Goal: Information Seeking & Learning: Learn about a topic

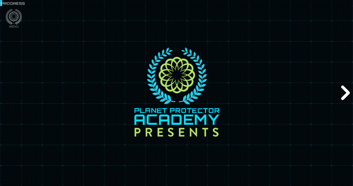
click at [346, 95] on div "Next" at bounding box center [344, 93] width 17 height 56
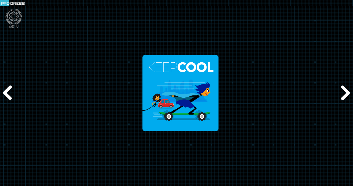
click at [346, 95] on div "Next" at bounding box center [344, 93] width 17 height 56
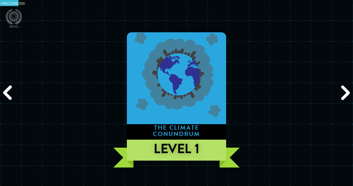
click at [346, 95] on div "Next" at bounding box center [344, 93] width 17 height 56
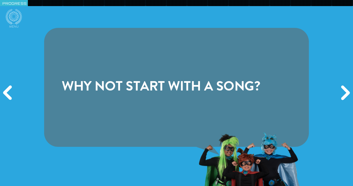
click at [6, 99] on div "Previous" at bounding box center [8, 93] width 17 height 56
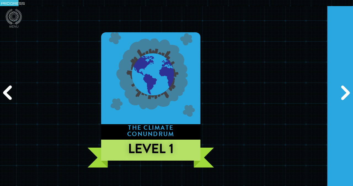
click at [6, 99] on div "Previous" at bounding box center [8, 93] width 17 height 56
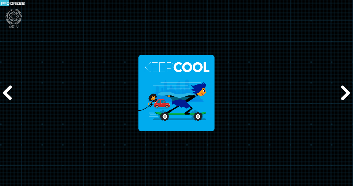
click at [6, 99] on div "Previous" at bounding box center [8, 93] width 17 height 56
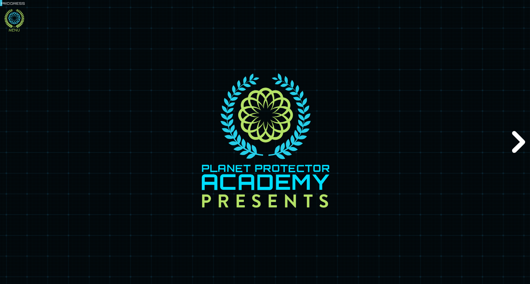
click at [11, 17] on icon at bounding box center [14, 18] width 20 height 19
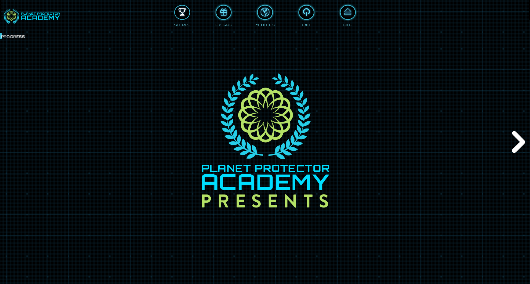
click at [181, 15] on div at bounding box center [182, 12] width 15 height 11
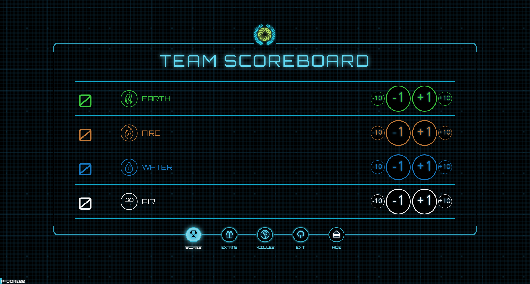
click at [339, 186] on div at bounding box center [336, 234] width 15 height 11
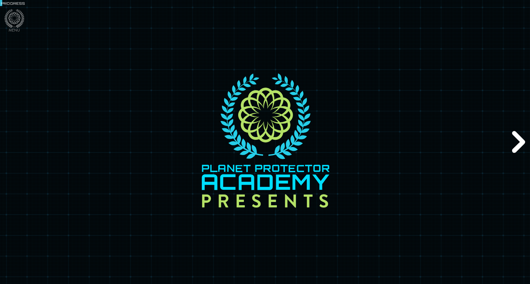
click at [353, 150] on div "Next" at bounding box center [517, 141] width 25 height 85
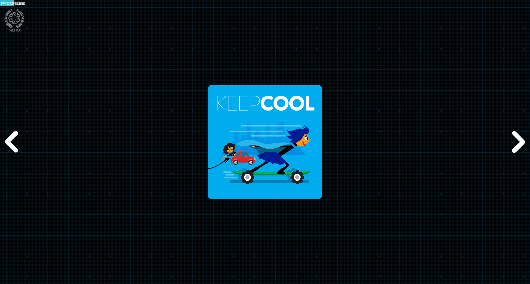
click at [353, 150] on div "Next" at bounding box center [517, 141] width 25 height 85
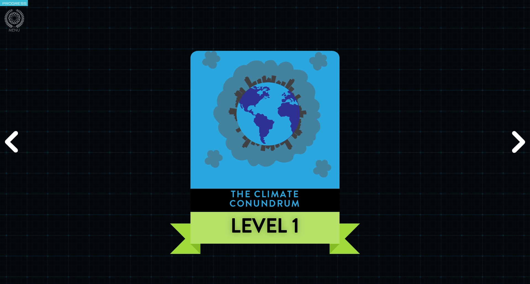
click at [353, 150] on div "Next" at bounding box center [517, 141] width 25 height 85
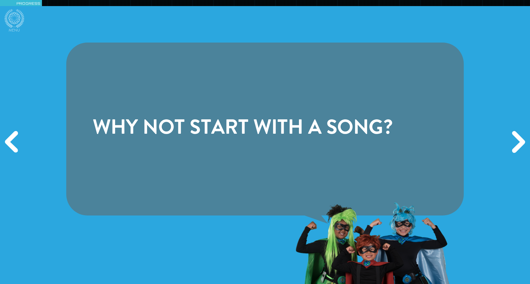
click at [353, 150] on div "Next" at bounding box center [517, 141] width 25 height 85
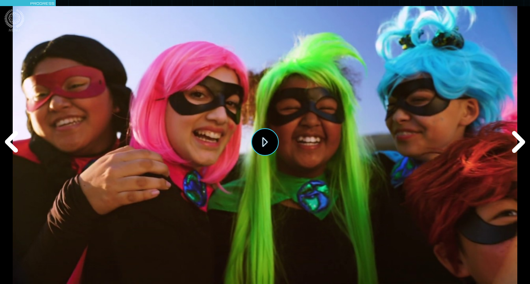
click at [270, 140] on button "Play" at bounding box center [265, 142] width 28 height 28
click at [353, 149] on div "Next" at bounding box center [517, 141] width 25 height 85
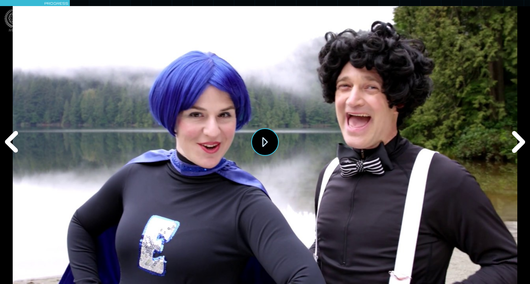
click at [275, 145] on button "Play" at bounding box center [265, 142] width 28 height 28
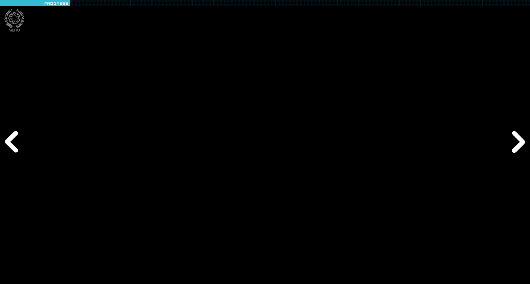
click at [353, 138] on div "Next" at bounding box center [517, 141] width 25 height 85
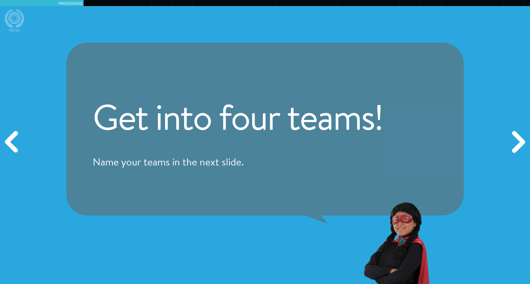
click at [353, 142] on div "Next" at bounding box center [517, 141] width 25 height 85
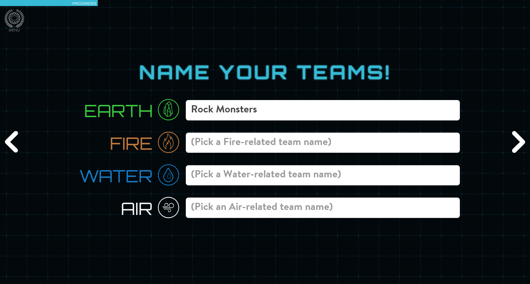
type input "Rock Monsters"
click at [296, 143] on input at bounding box center [323, 142] width 274 height 20
type input "Fire Legends"
click at [261, 173] on input at bounding box center [323, 175] width 274 height 20
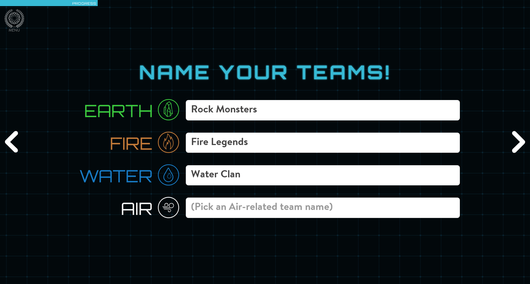
type input "Water Clan"
click at [236, 186] on input at bounding box center [323, 207] width 274 height 20
type input "Windy Thunder"
click at [353, 148] on div "Next" at bounding box center [517, 141] width 25 height 85
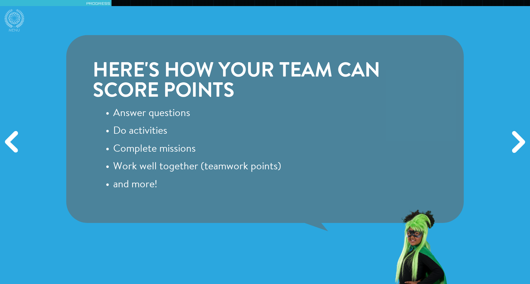
click at [353, 146] on div "Next" at bounding box center [517, 141] width 25 height 85
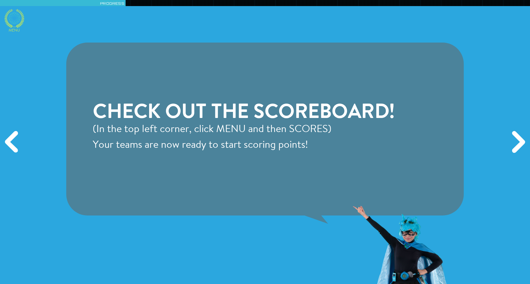
click at [10, 23] on icon at bounding box center [14, 18] width 20 height 19
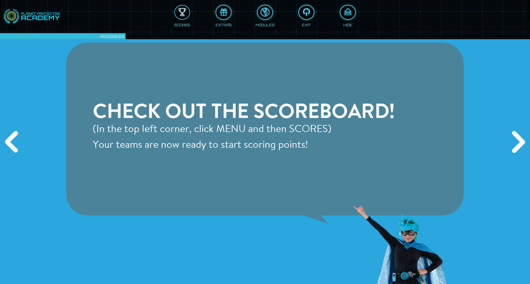
click at [181, 17] on div at bounding box center [182, 12] width 15 height 11
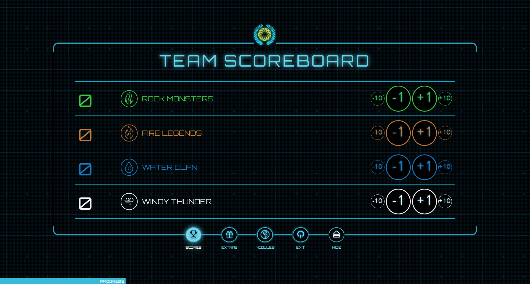
click at [336, 186] on div at bounding box center [336, 234] width 15 height 11
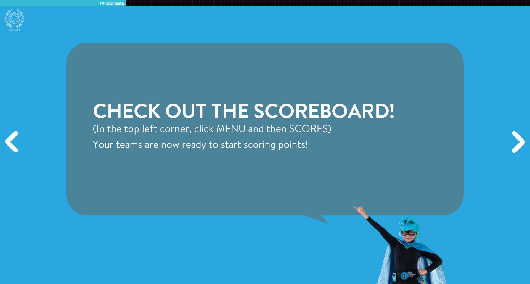
click at [353, 145] on div "Next" at bounding box center [517, 141] width 25 height 85
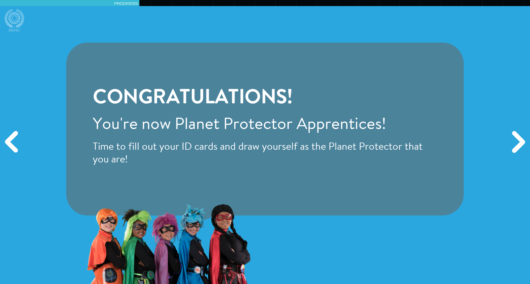
click at [353, 145] on div "Next" at bounding box center [517, 141] width 25 height 85
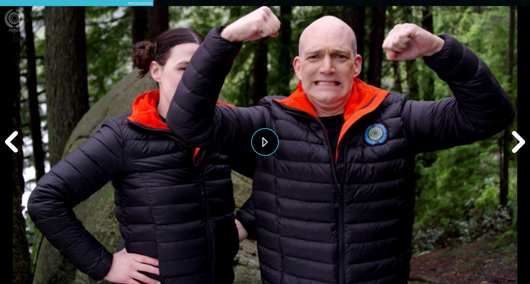
click at [272, 140] on button "Play" at bounding box center [265, 142] width 28 height 28
click at [353, 144] on div "Next" at bounding box center [517, 141] width 25 height 85
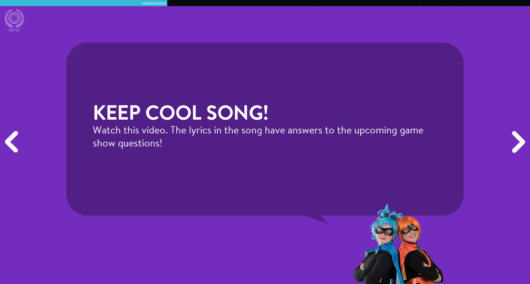
click at [353, 144] on div "Next" at bounding box center [517, 141] width 25 height 85
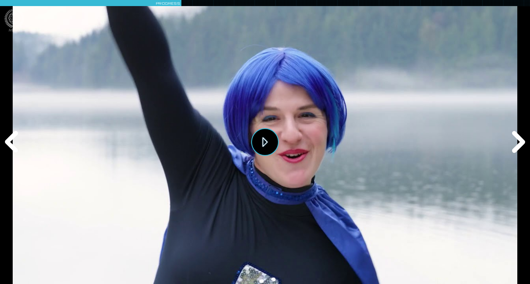
click at [264, 146] on button "Play" at bounding box center [265, 142] width 28 height 28
click at [353, 146] on div "Next" at bounding box center [517, 141] width 25 height 85
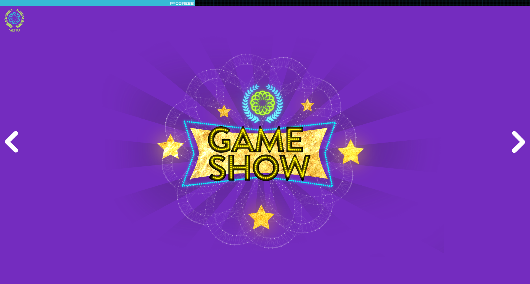
click at [12, 18] on icon at bounding box center [14, 18] width 20 height 19
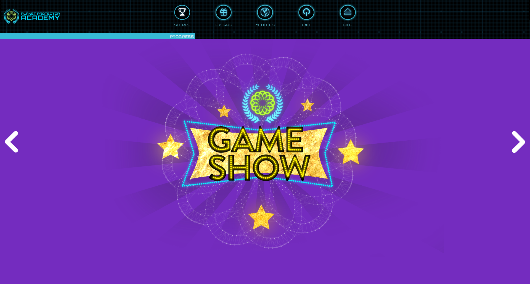
click at [184, 16] on div at bounding box center [182, 12] width 15 height 11
